Goal: Transaction & Acquisition: Obtain resource

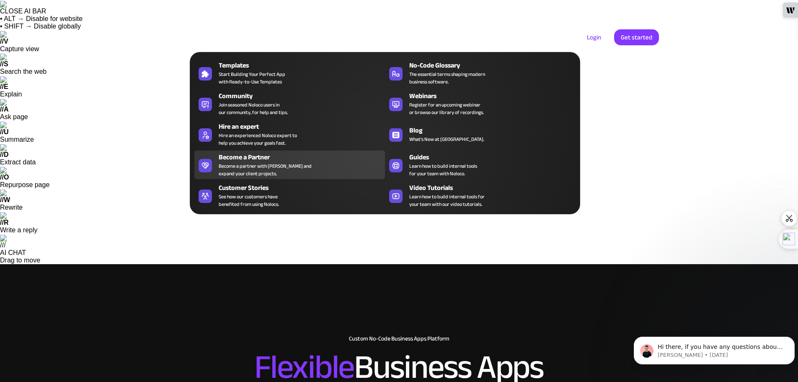
click at [270, 177] on div "Become a partner with [PERSON_NAME] and expand your client projects." at bounding box center [265, 169] width 93 height 15
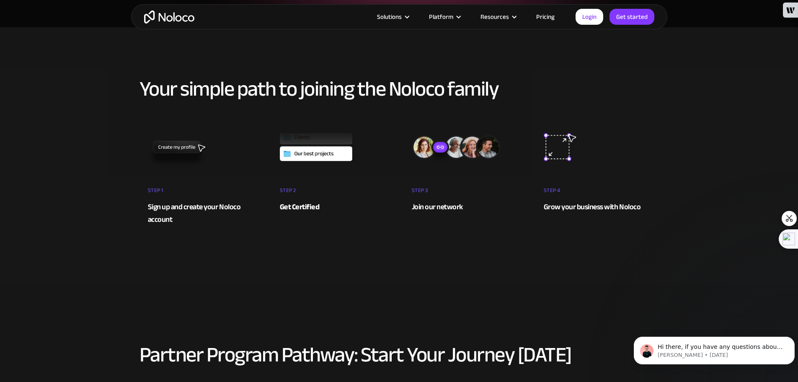
scroll to position [458, 0]
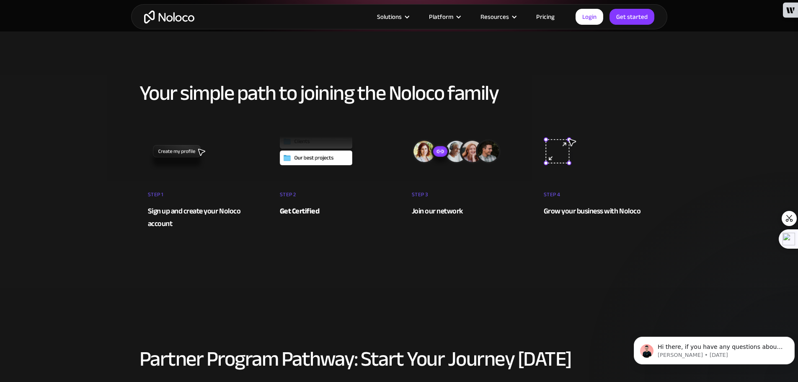
drag, startPoint x: 803, startPoint y: 31, endPoint x: 801, endPoint y: 80, distance: 49.0
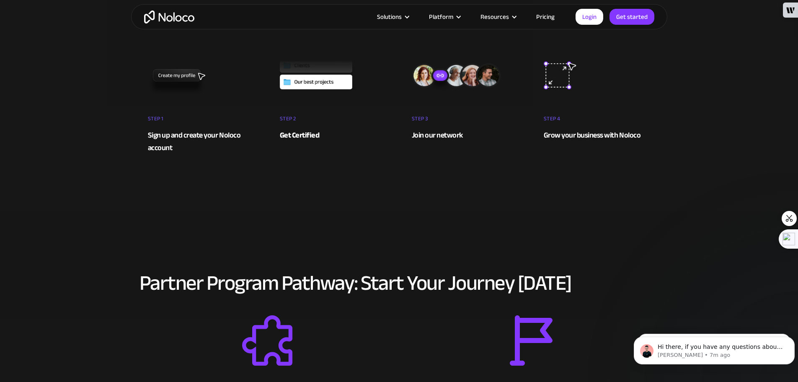
scroll to position [0, 0]
